Goal: Task Accomplishment & Management: Complete application form

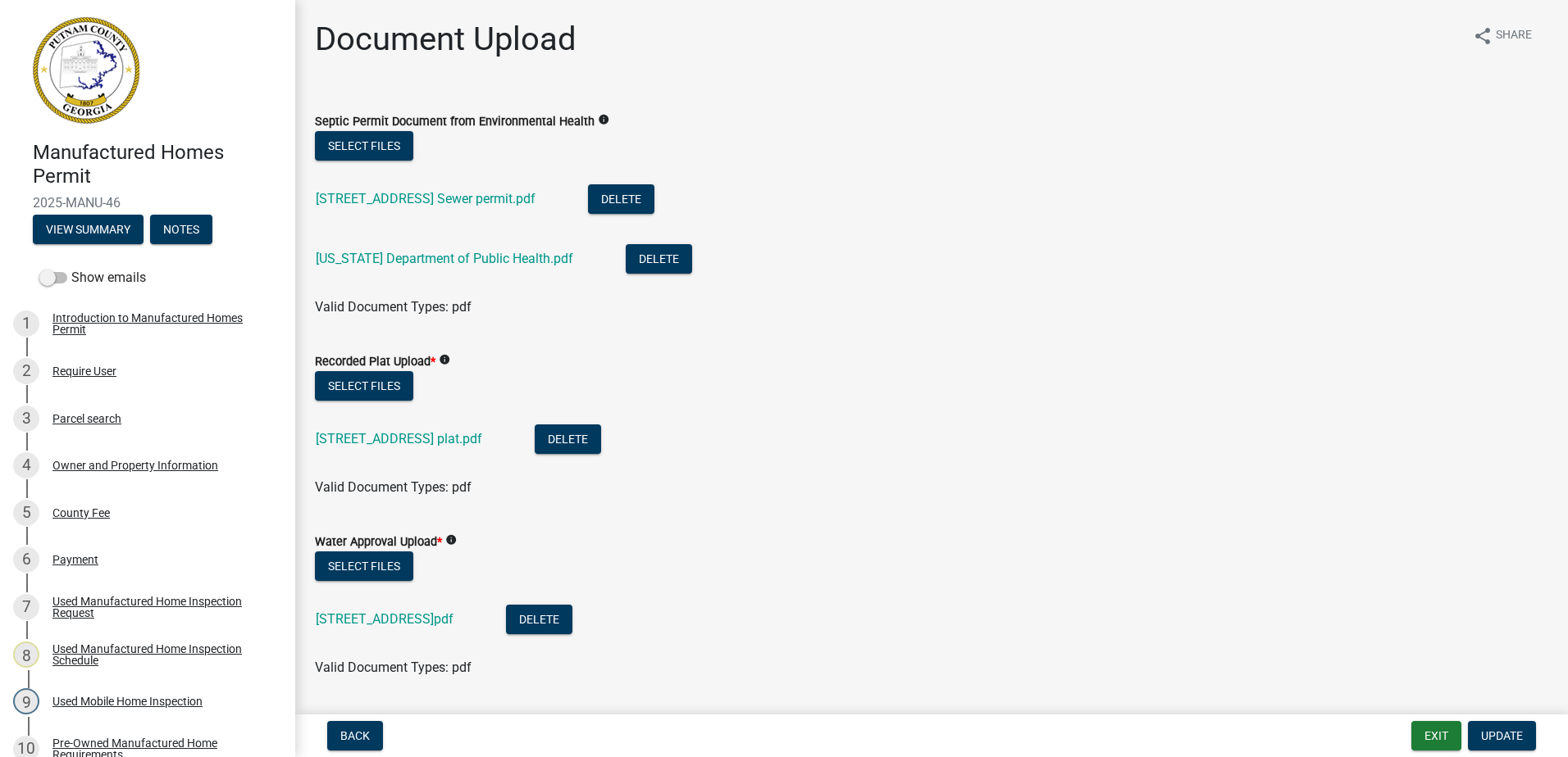
scroll to position [270, 0]
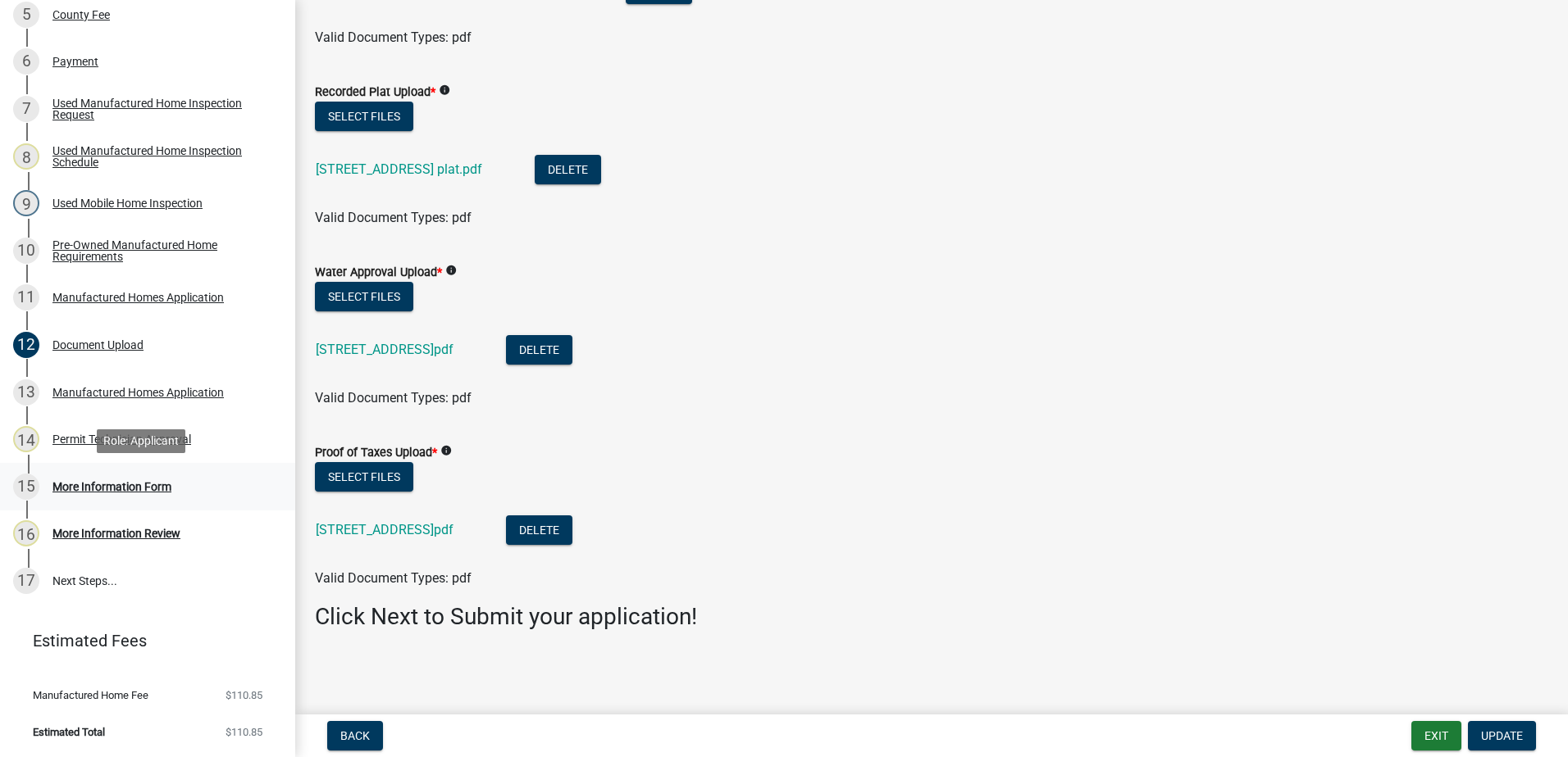
click at [112, 472] on link "15 More Information Form" at bounding box center [147, 487] width 295 height 47
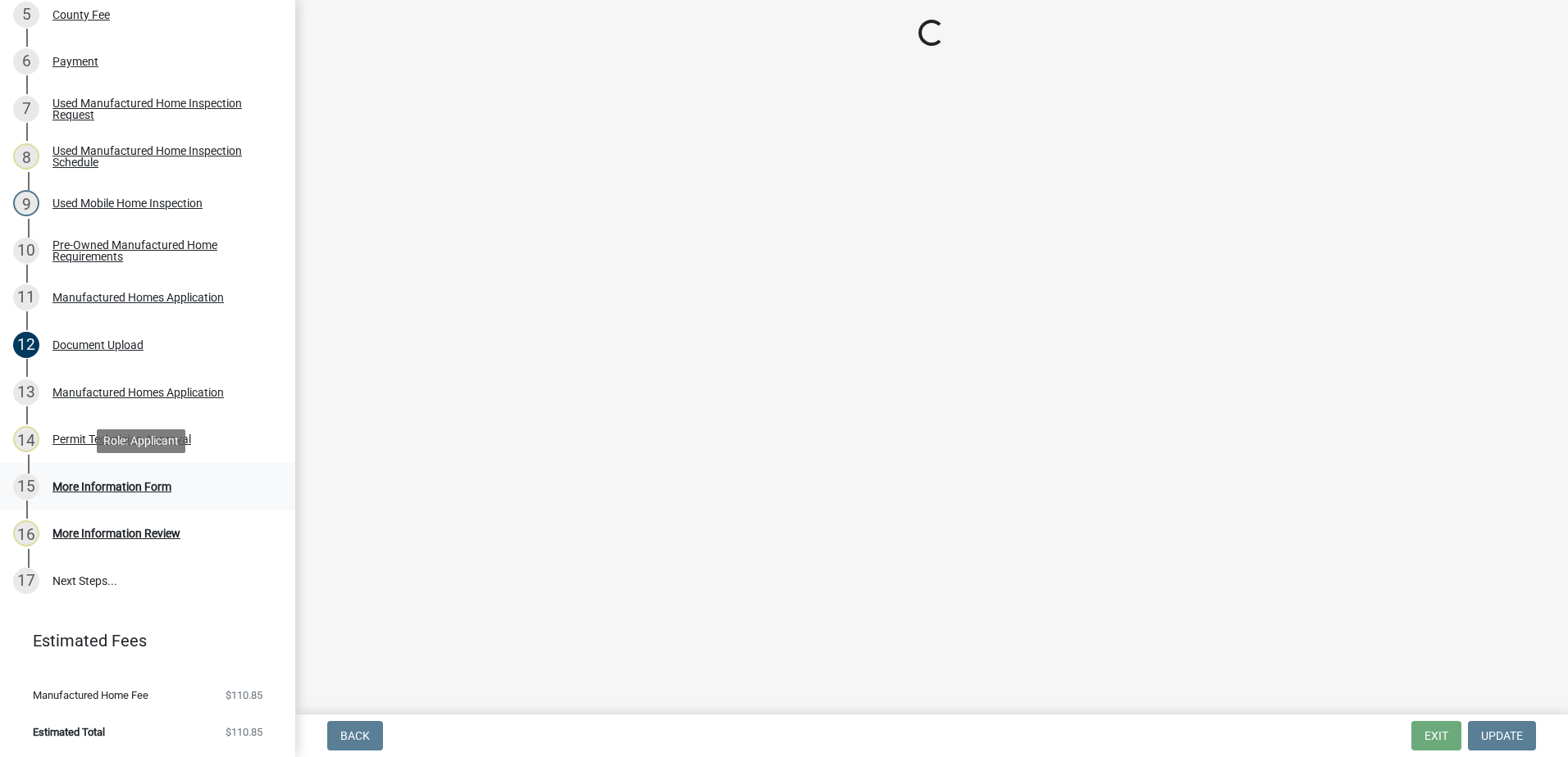
scroll to position [0, 0]
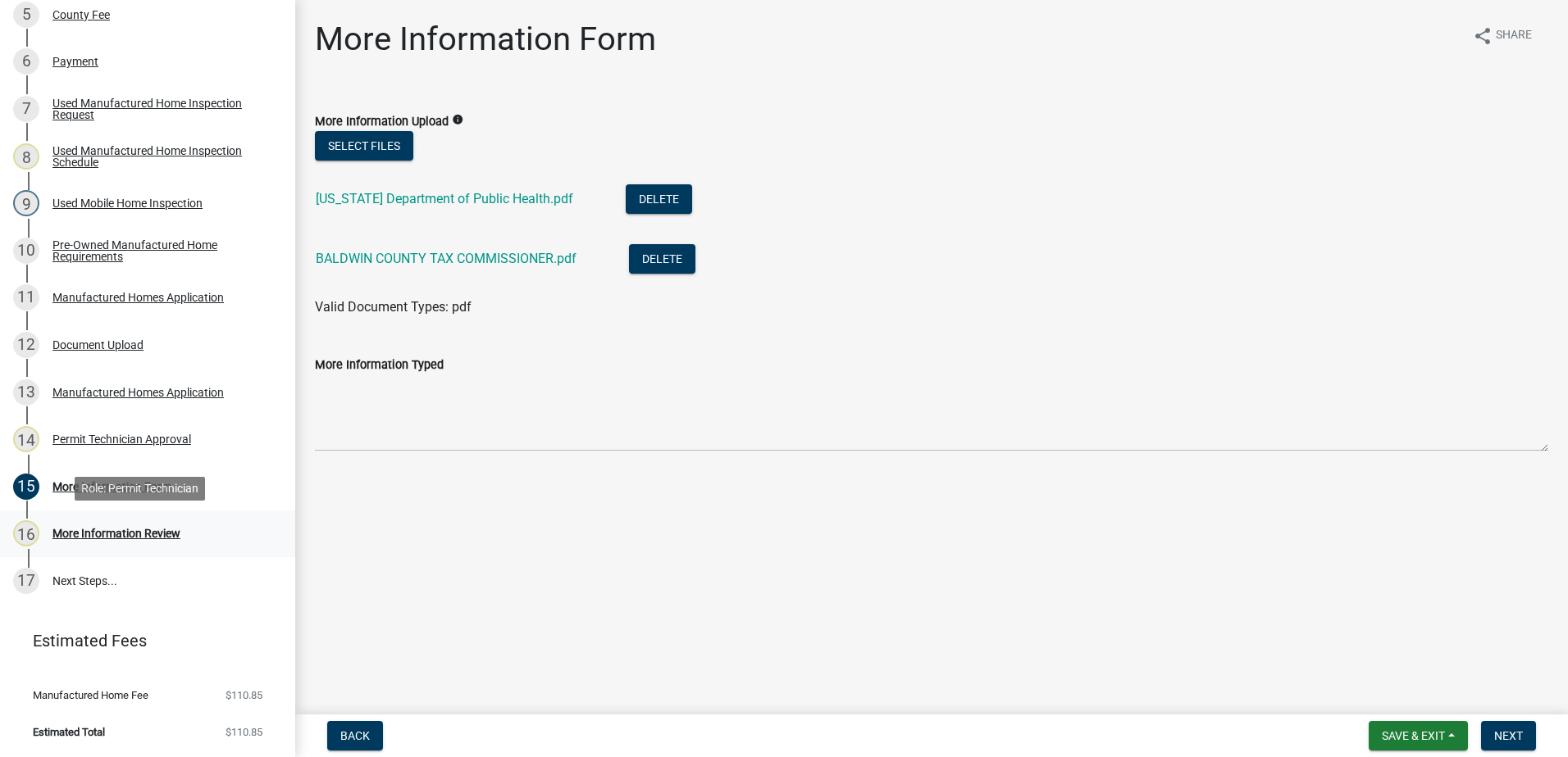
click at [93, 538] on div "More Information Review" at bounding box center [116, 533] width 128 height 12
click at [1509, 733] on span "Next" at bounding box center [1508, 735] width 29 height 13
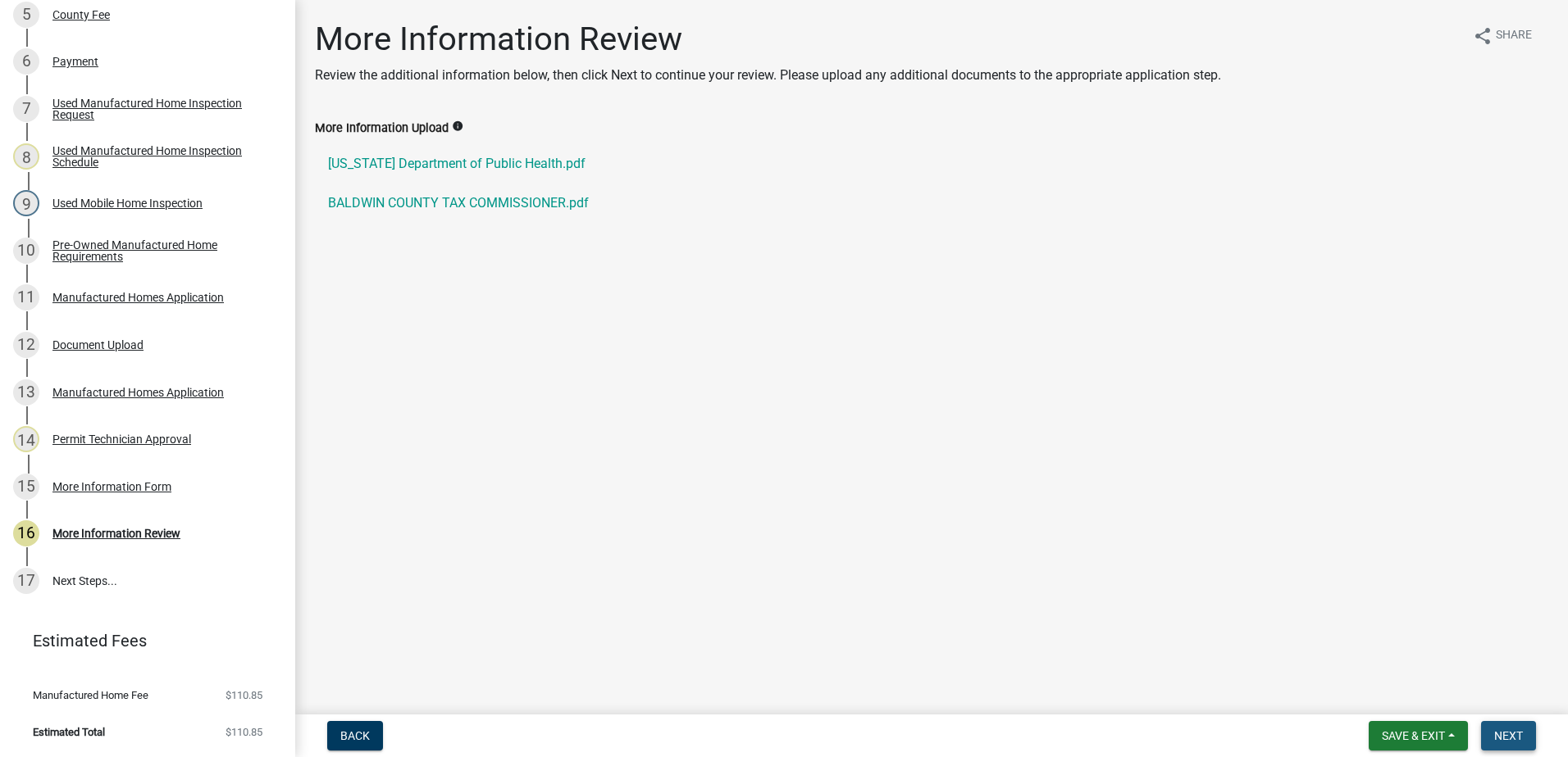
click at [1511, 741] on span "Next" at bounding box center [1508, 735] width 29 height 13
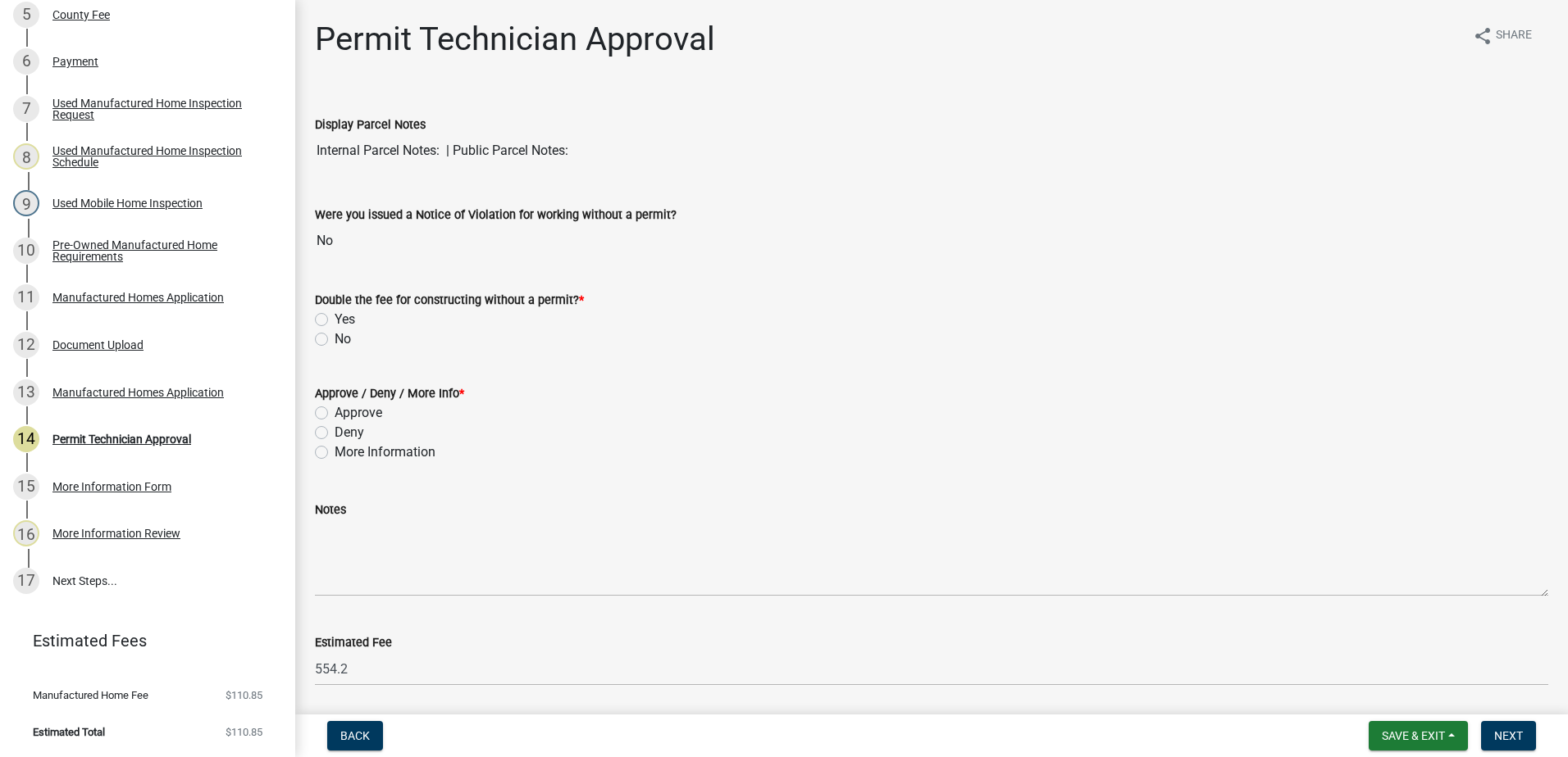
click at [335, 337] on label "No" at bounding box center [343, 339] width 17 height 20
click at [335, 337] on input "No" at bounding box center [340, 334] width 11 height 11
radio input "true"
click at [335, 412] on label "Approve" at bounding box center [358, 414] width 48 height 20
click at [335, 412] on input "Approve" at bounding box center [340, 409] width 11 height 11
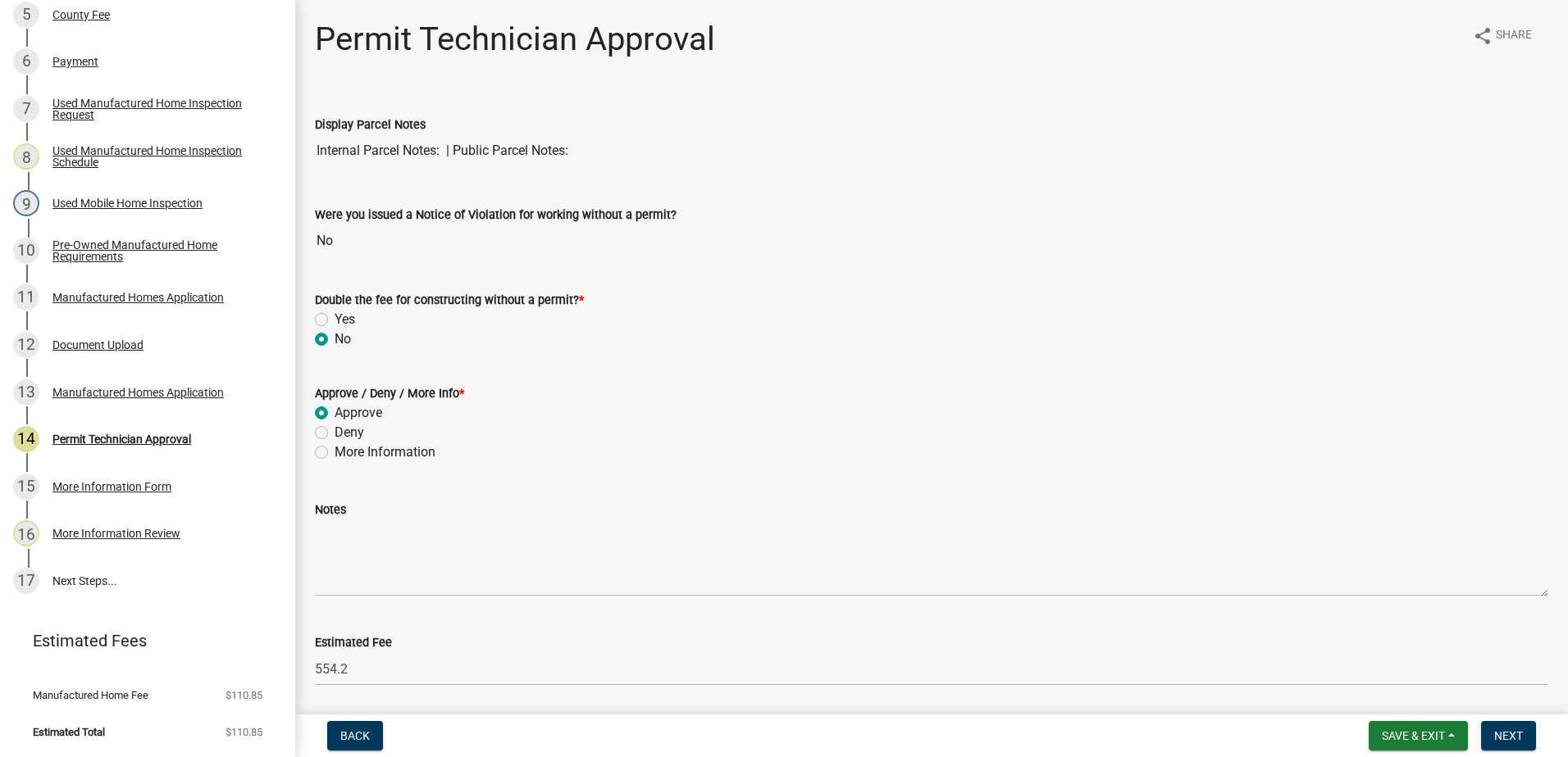
radio input "true"
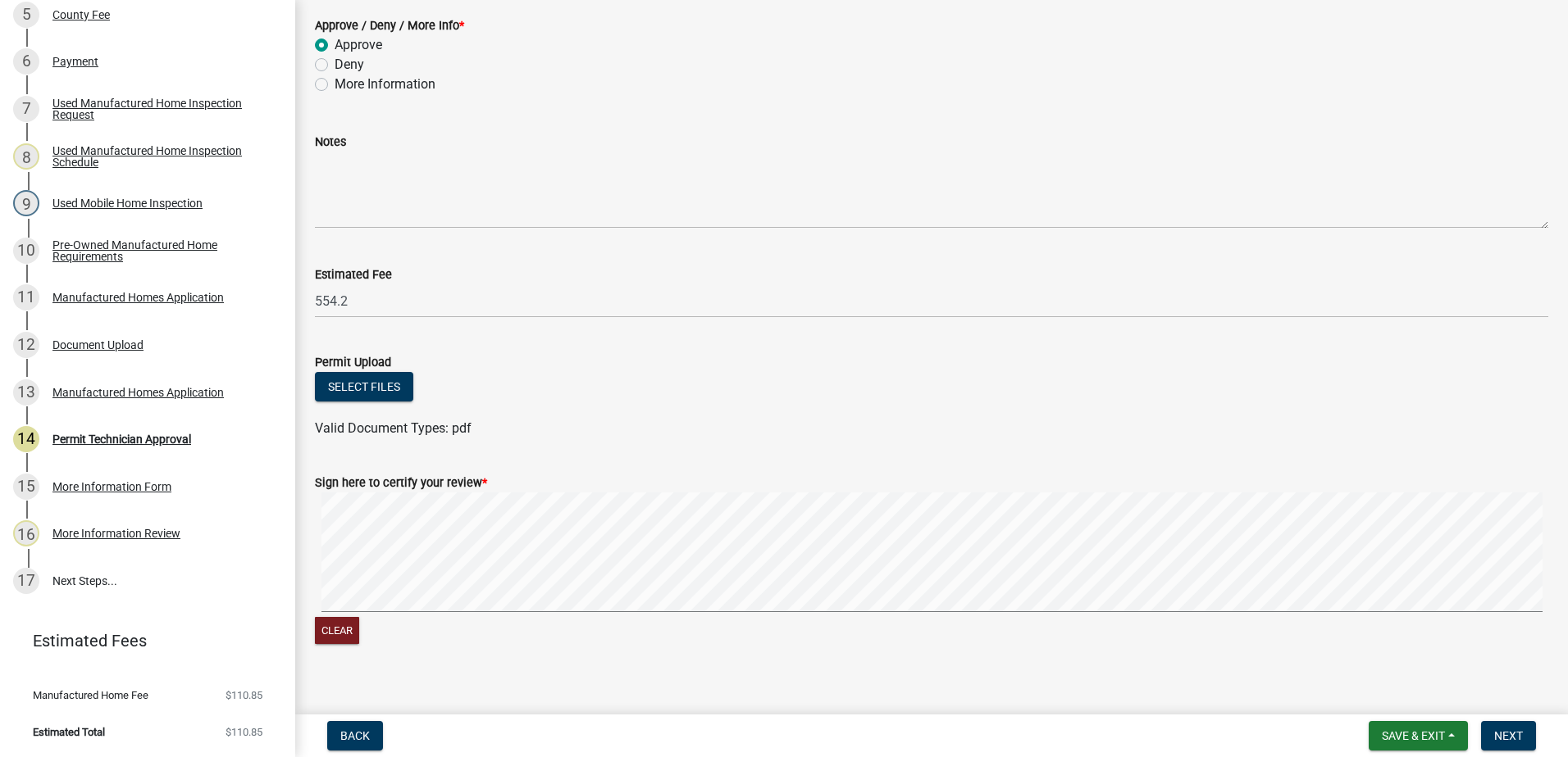
scroll to position [387, 0]
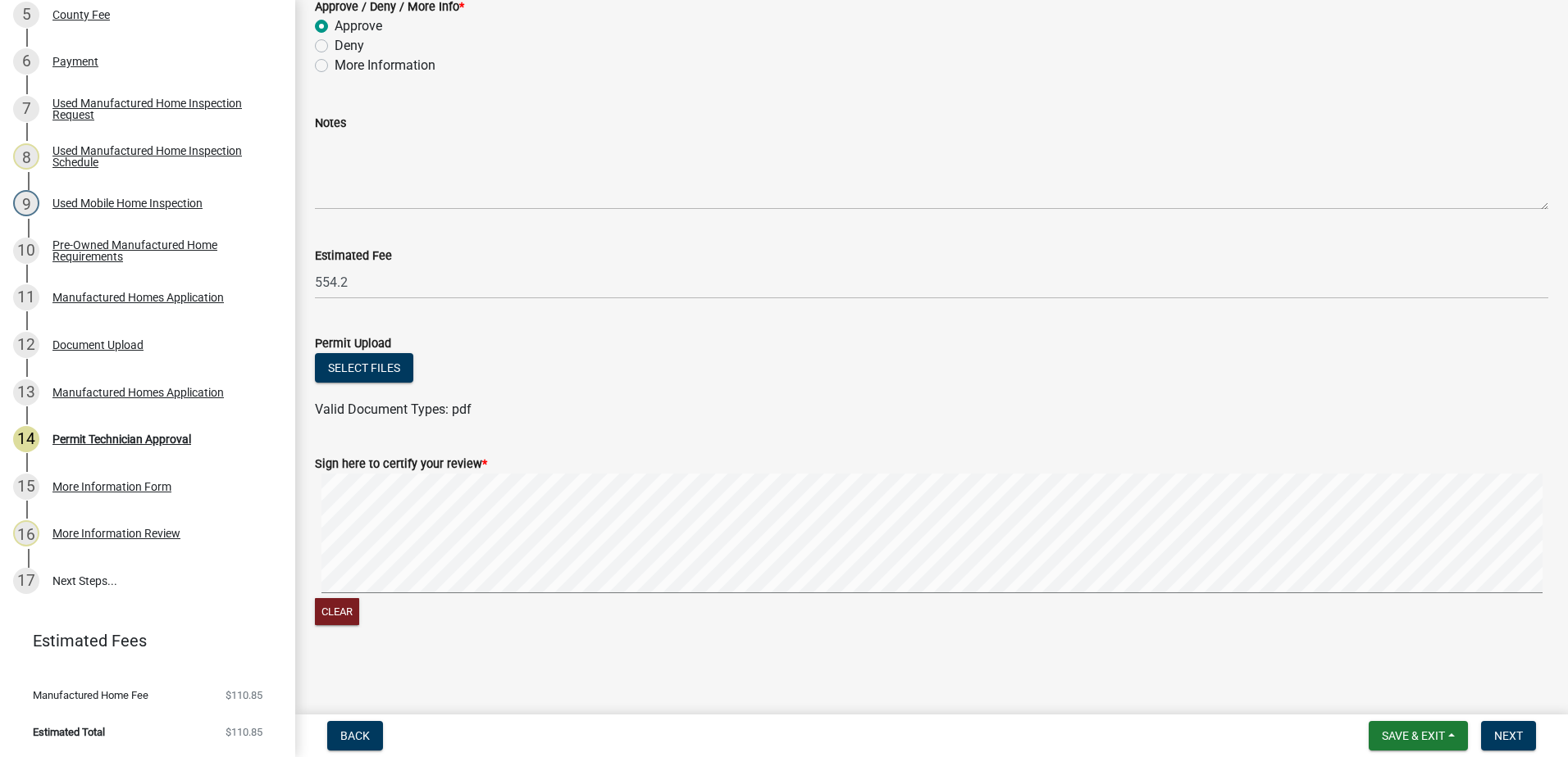
click at [743, 466] on form "Sign here to certify your review * Clear" at bounding box center [931, 531] width 1233 height 195
drag, startPoint x: 1502, startPoint y: 728, endPoint x: 1567, endPoint y: 671, distance: 86.5
click at [1502, 728] on button "Next" at bounding box center [1509, 736] width 55 height 30
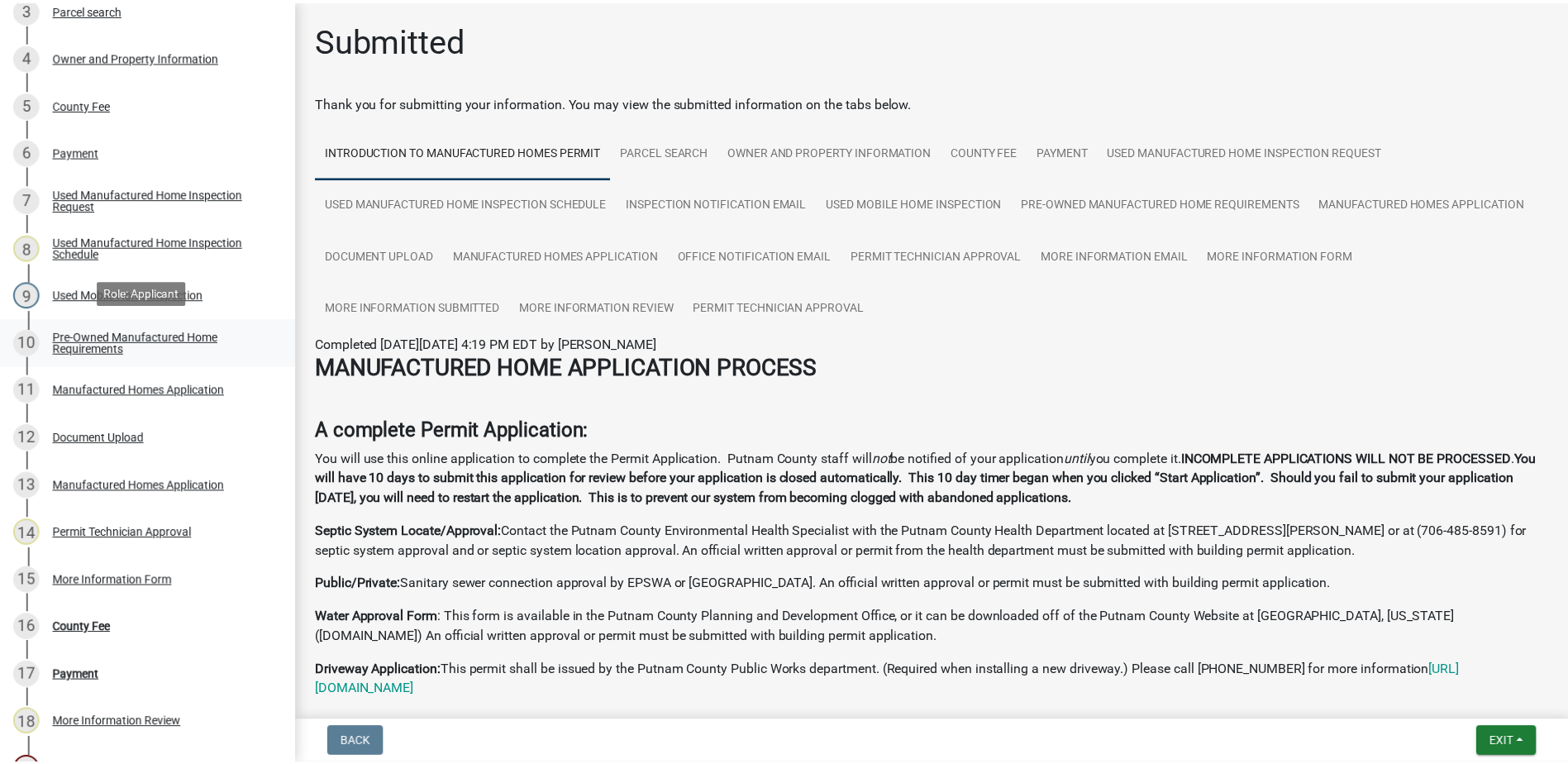
scroll to position [645, 0]
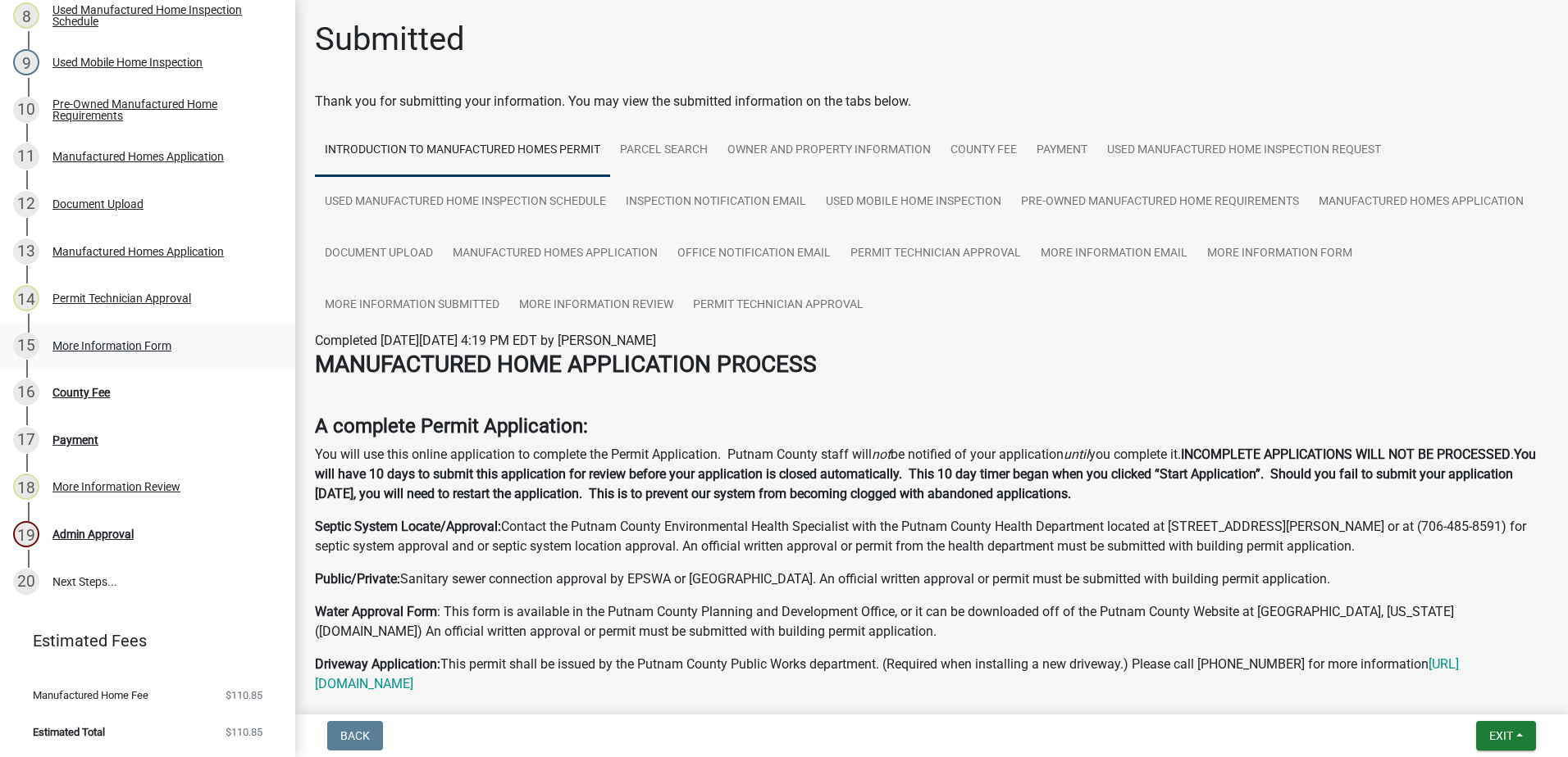
click at [119, 351] on div "More Information Form" at bounding box center [112, 346] width 119 height 12
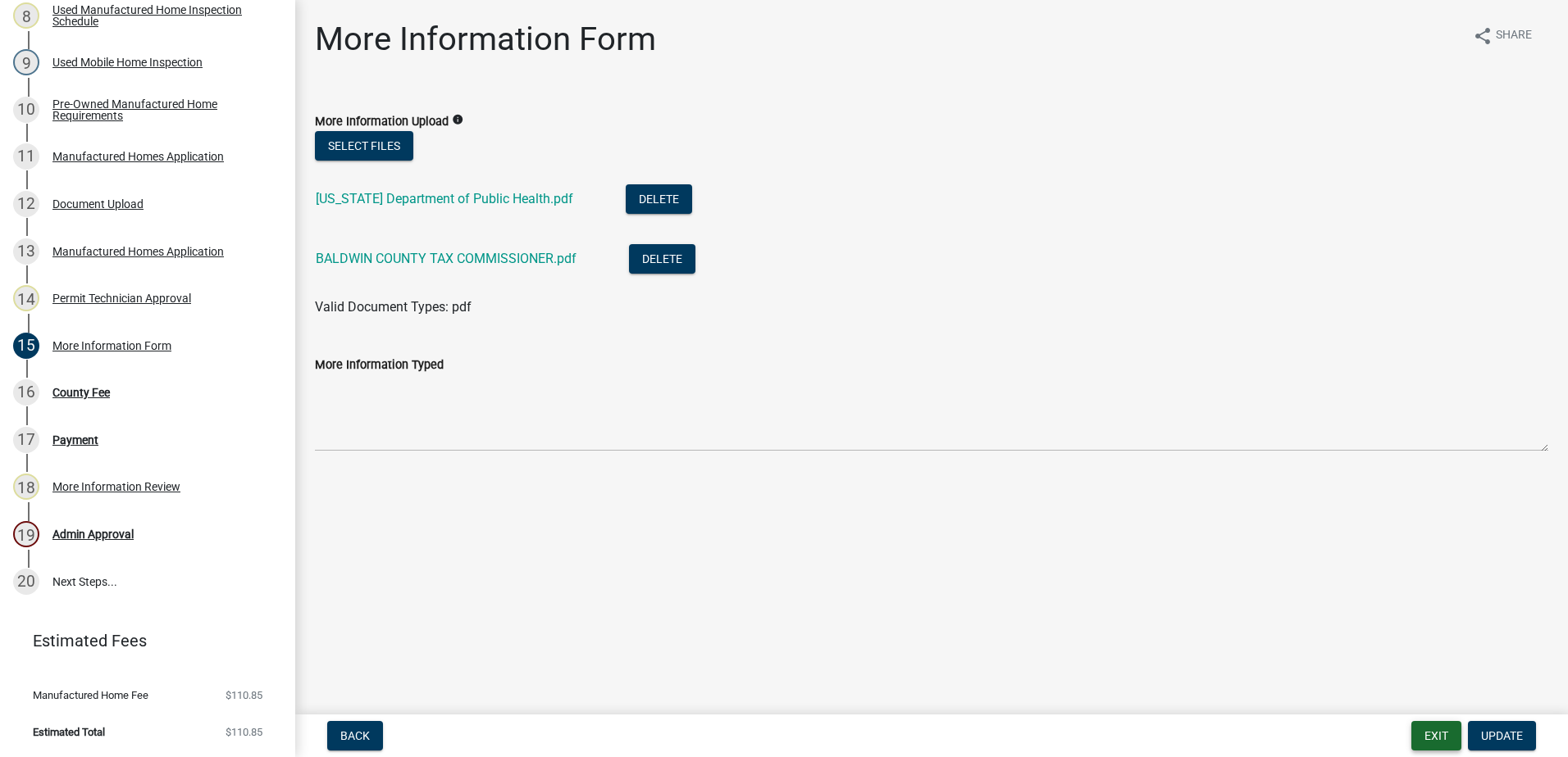
click at [1437, 728] on button "Exit" at bounding box center [1436, 736] width 50 height 30
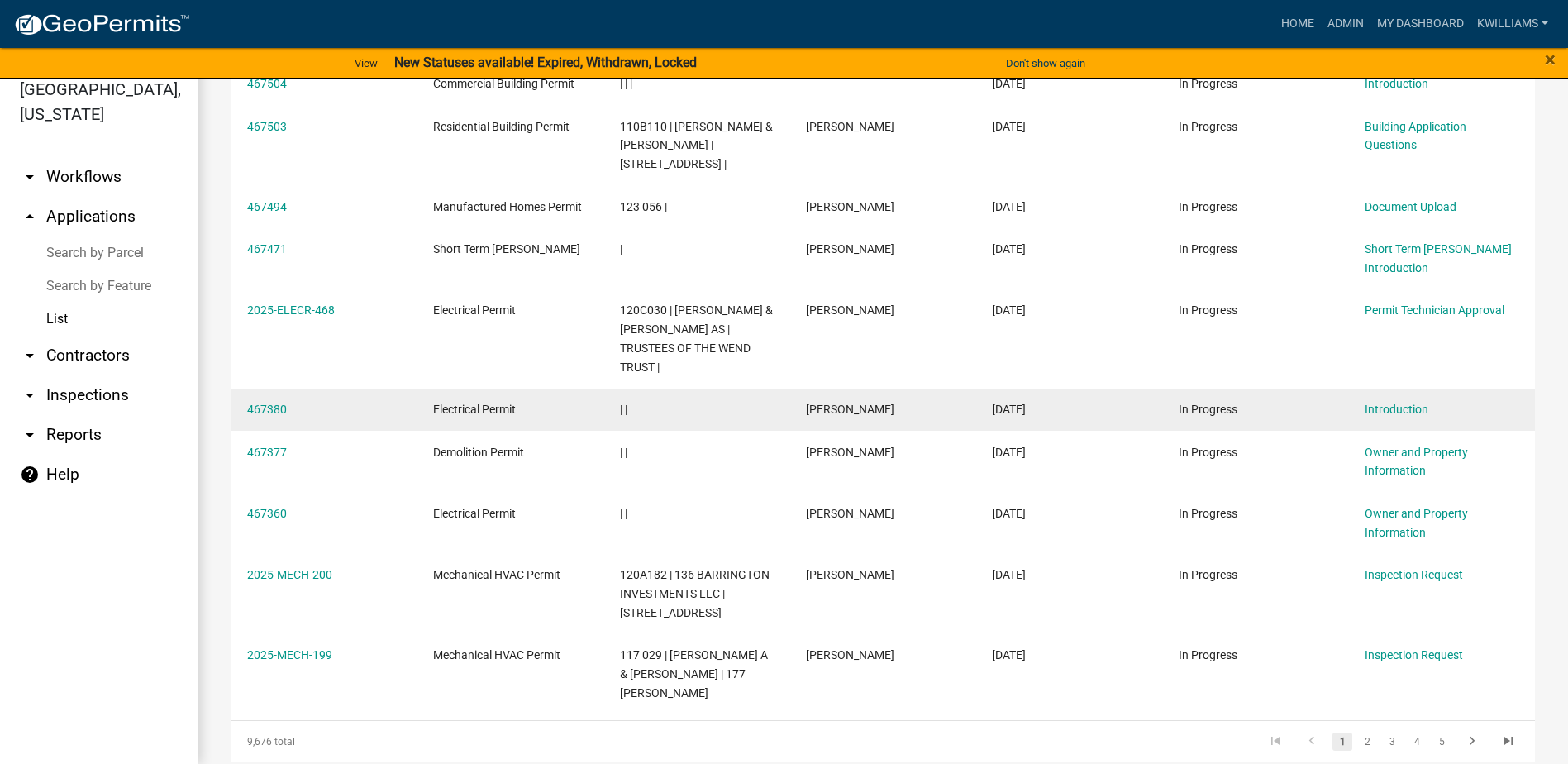
scroll to position [31, 0]
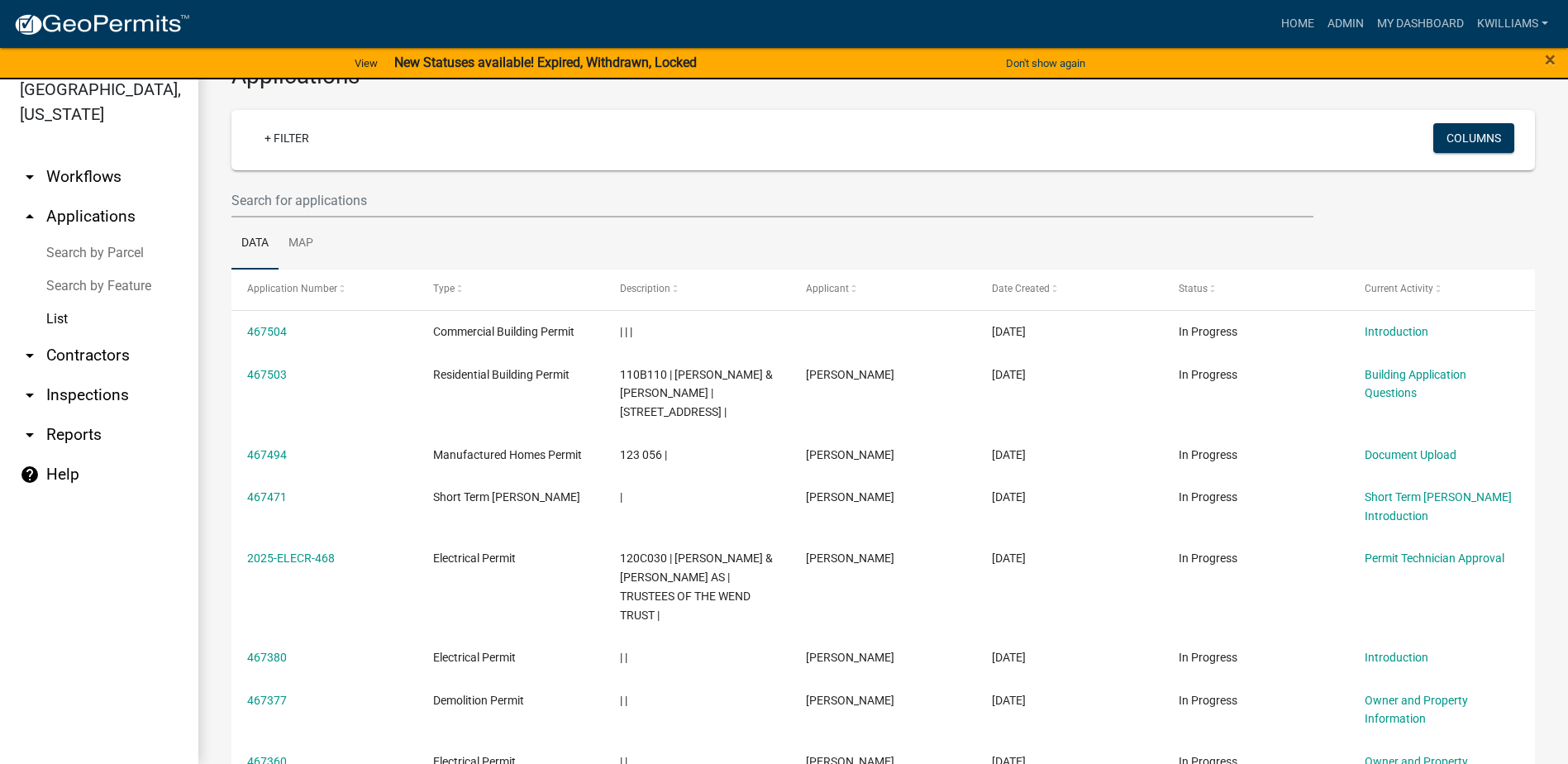
click at [75, 442] on link "arrow_drop_down Reports" at bounding box center [99, 435] width 199 height 40
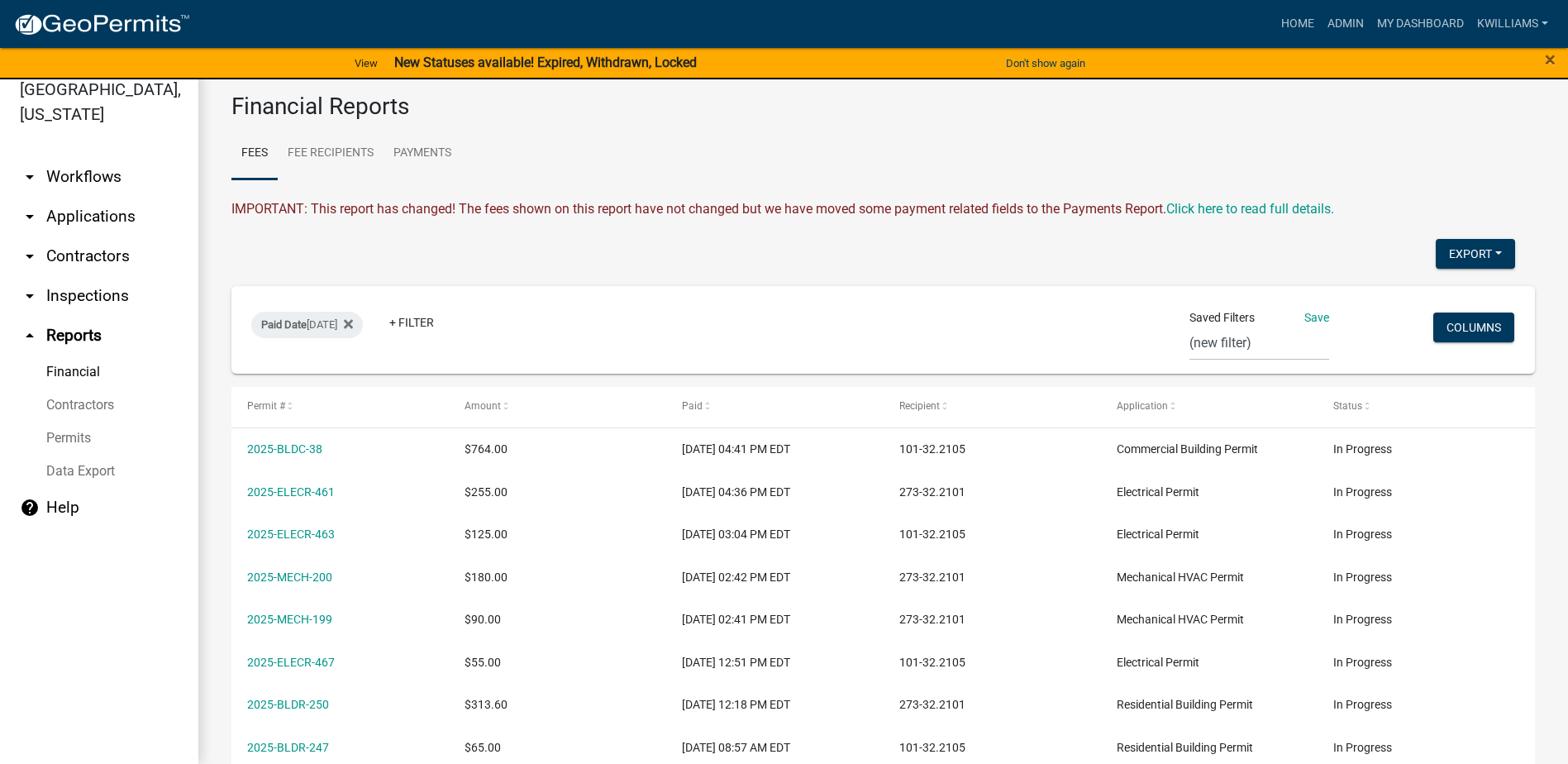
click at [77, 333] on link "arrow_drop_up Reports" at bounding box center [99, 336] width 199 height 40
click at [1450, 250] on button "Export" at bounding box center [1476, 254] width 80 height 30
click at [1406, 300] on button "Excel Format (.xlsx)" at bounding box center [1438, 298] width 155 height 40
click at [1457, 253] on button "Export" at bounding box center [1476, 254] width 80 height 30
click at [1407, 290] on button "Excel Format (.xlsx)" at bounding box center [1438, 298] width 155 height 40
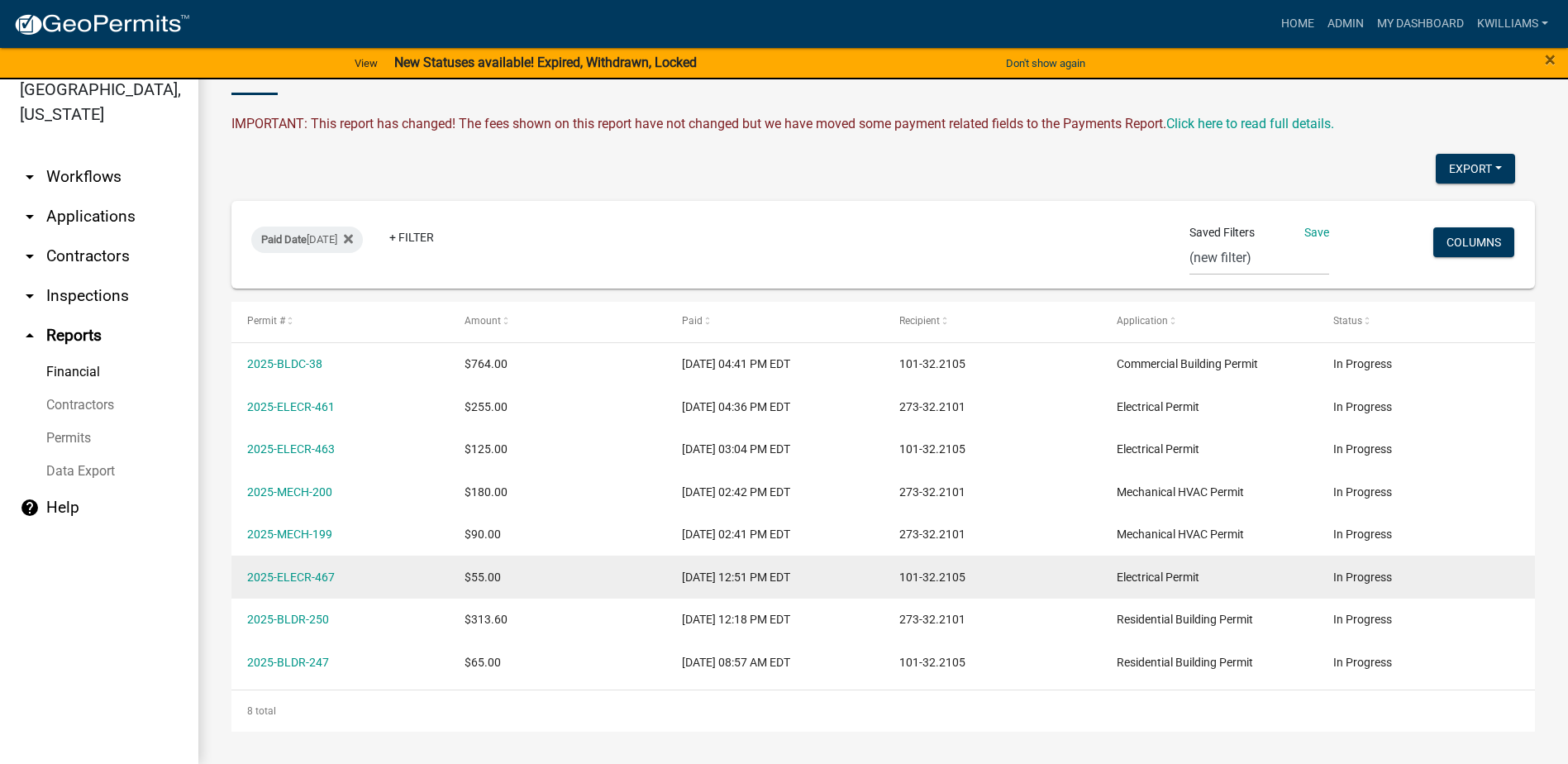
scroll to position [86, 0]
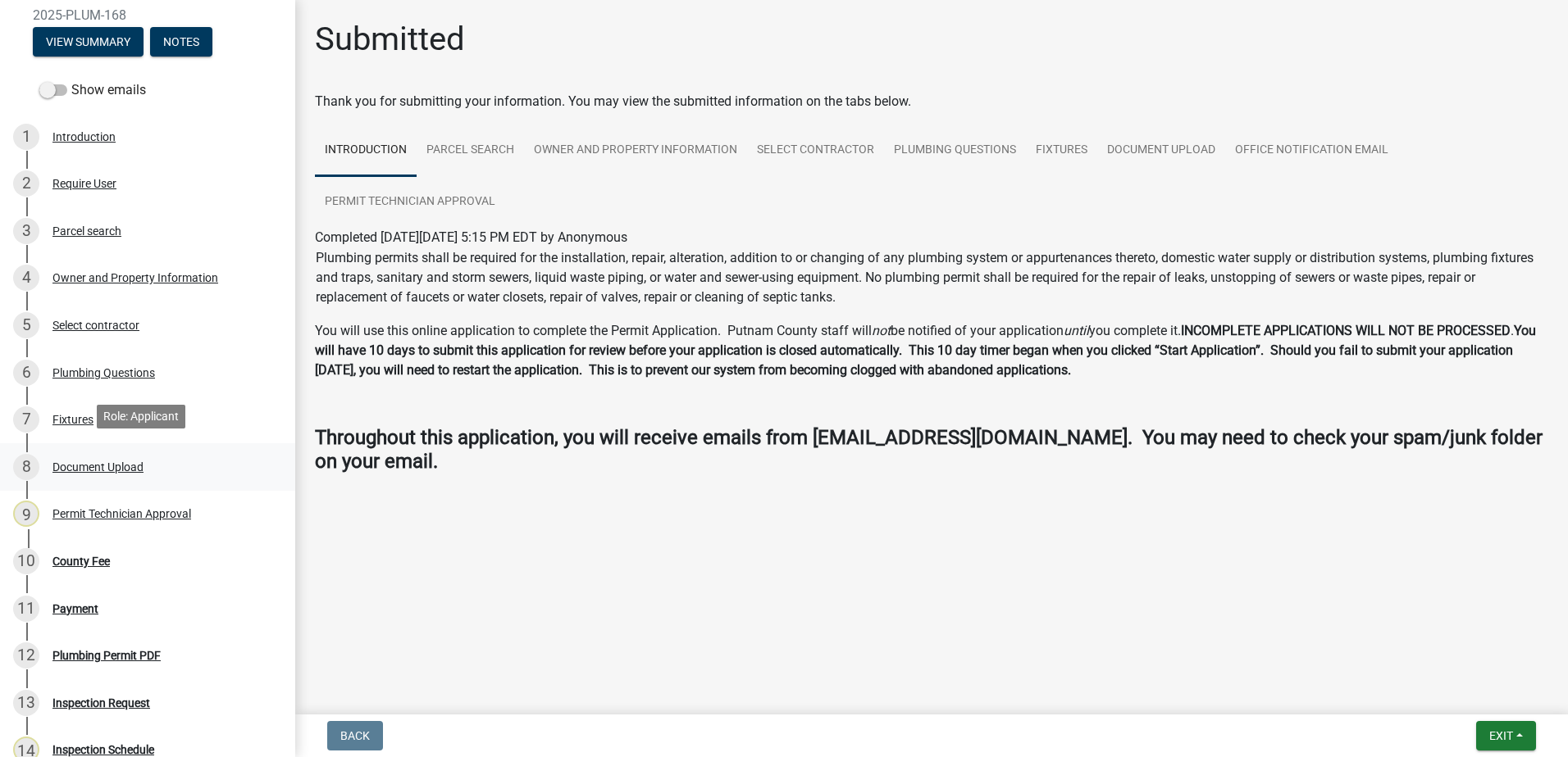
scroll to position [246, 0]
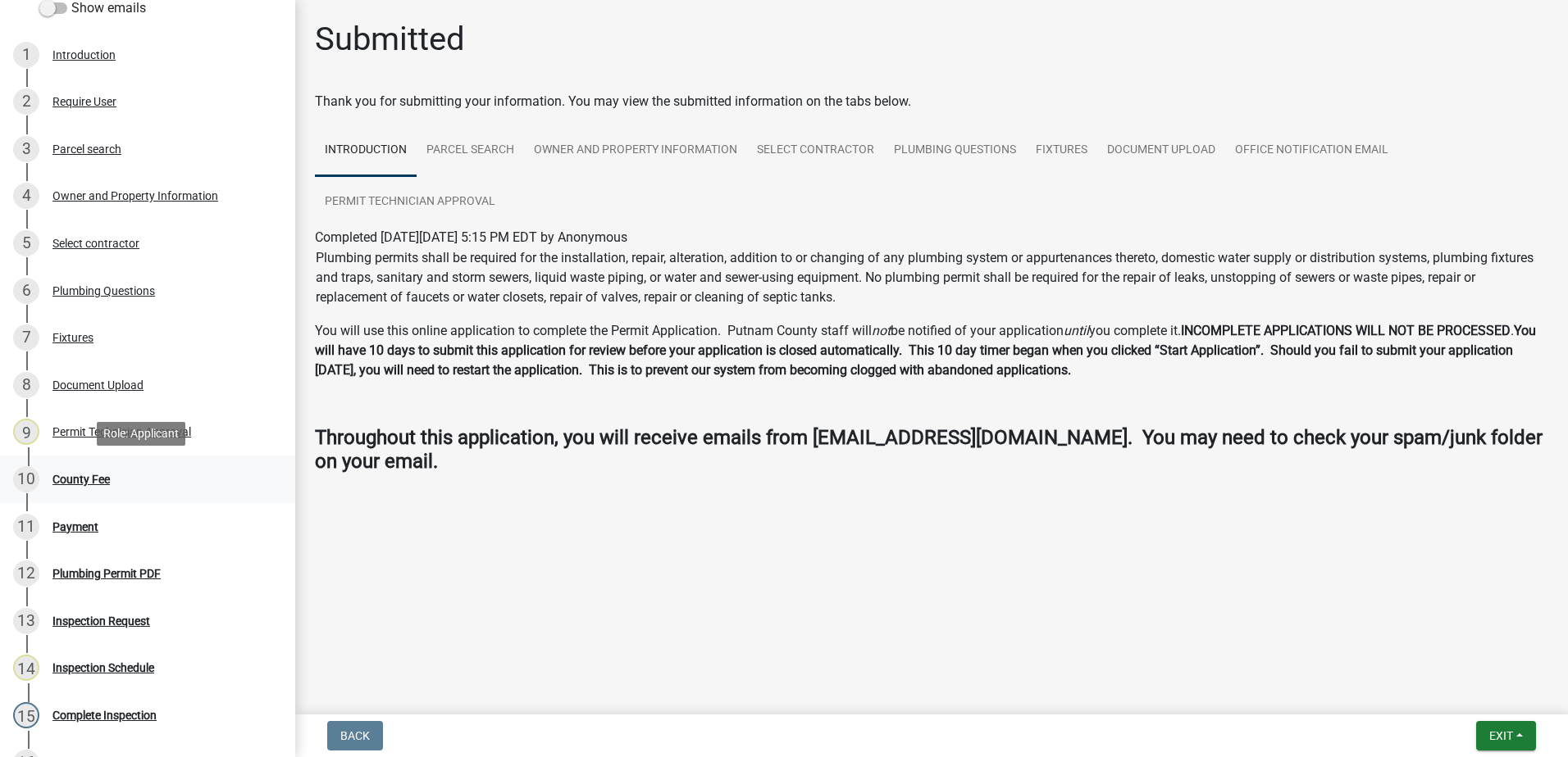
click at [84, 477] on div "County Fee" at bounding box center [81, 480] width 57 height 12
